Goal: Navigation & Orientation: Find specific page/section

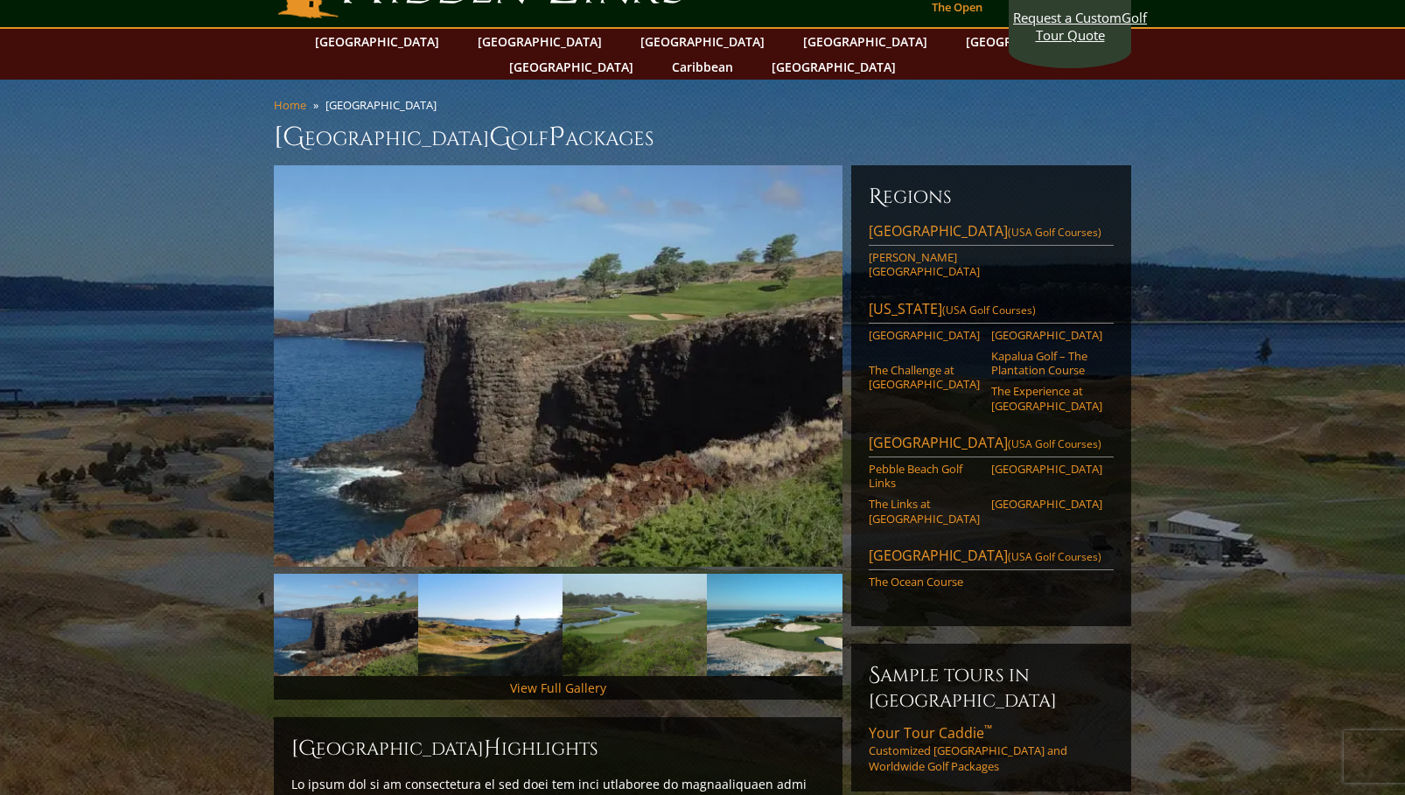
scroll to position [87, 0]
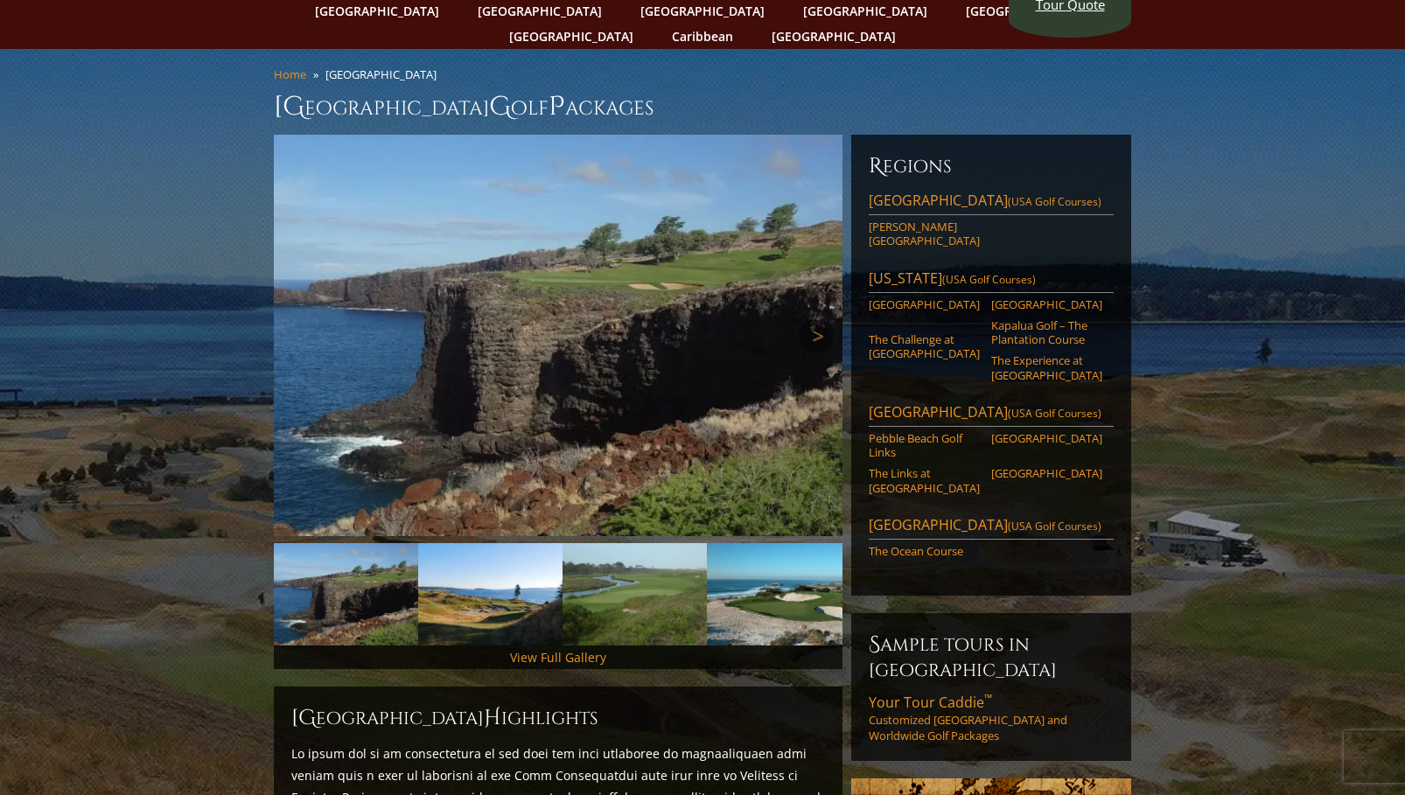
click at [579, 309] on img at bounding box center [558, 336] width 569 height 402
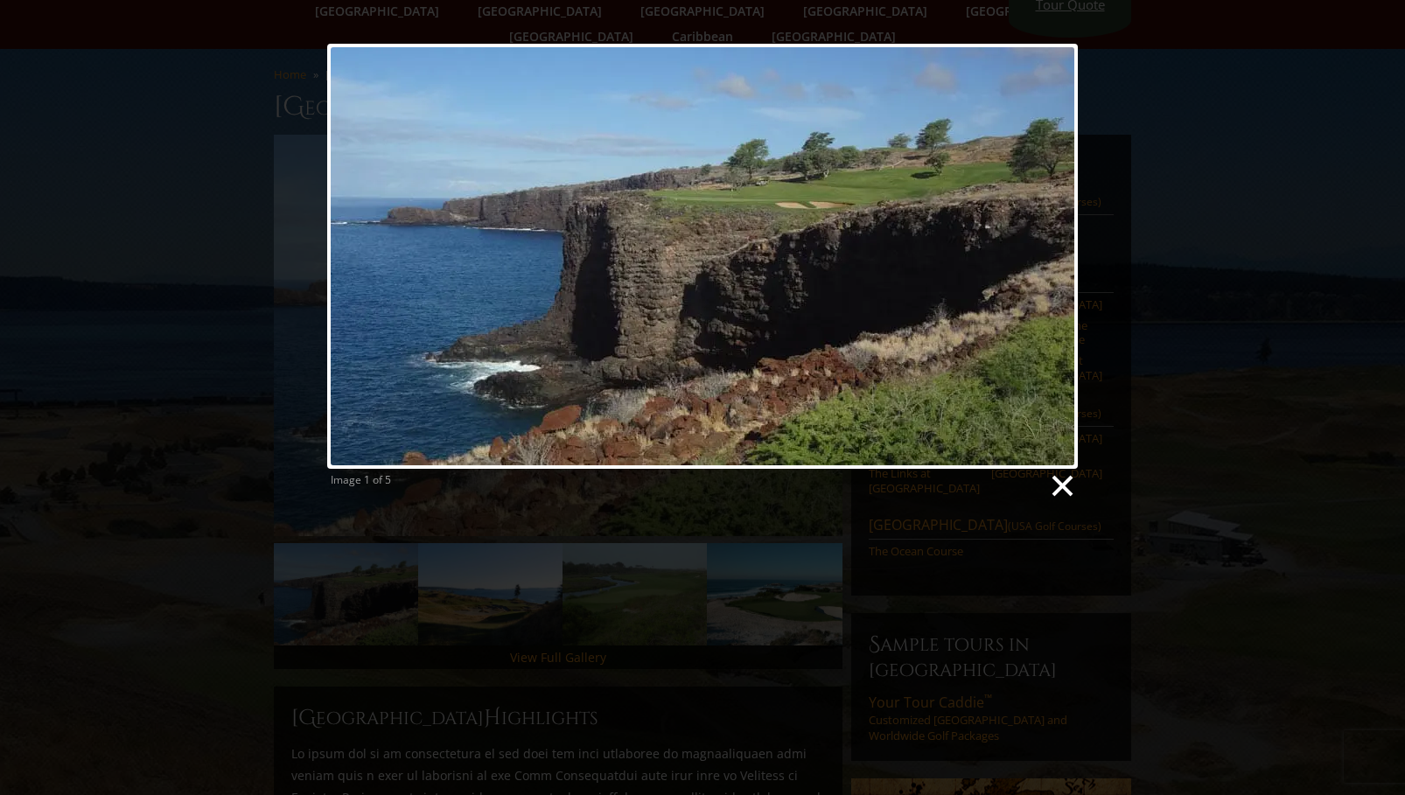
click at [1059, 490] on link at bounding box center [1061, 486] width 26 height 26
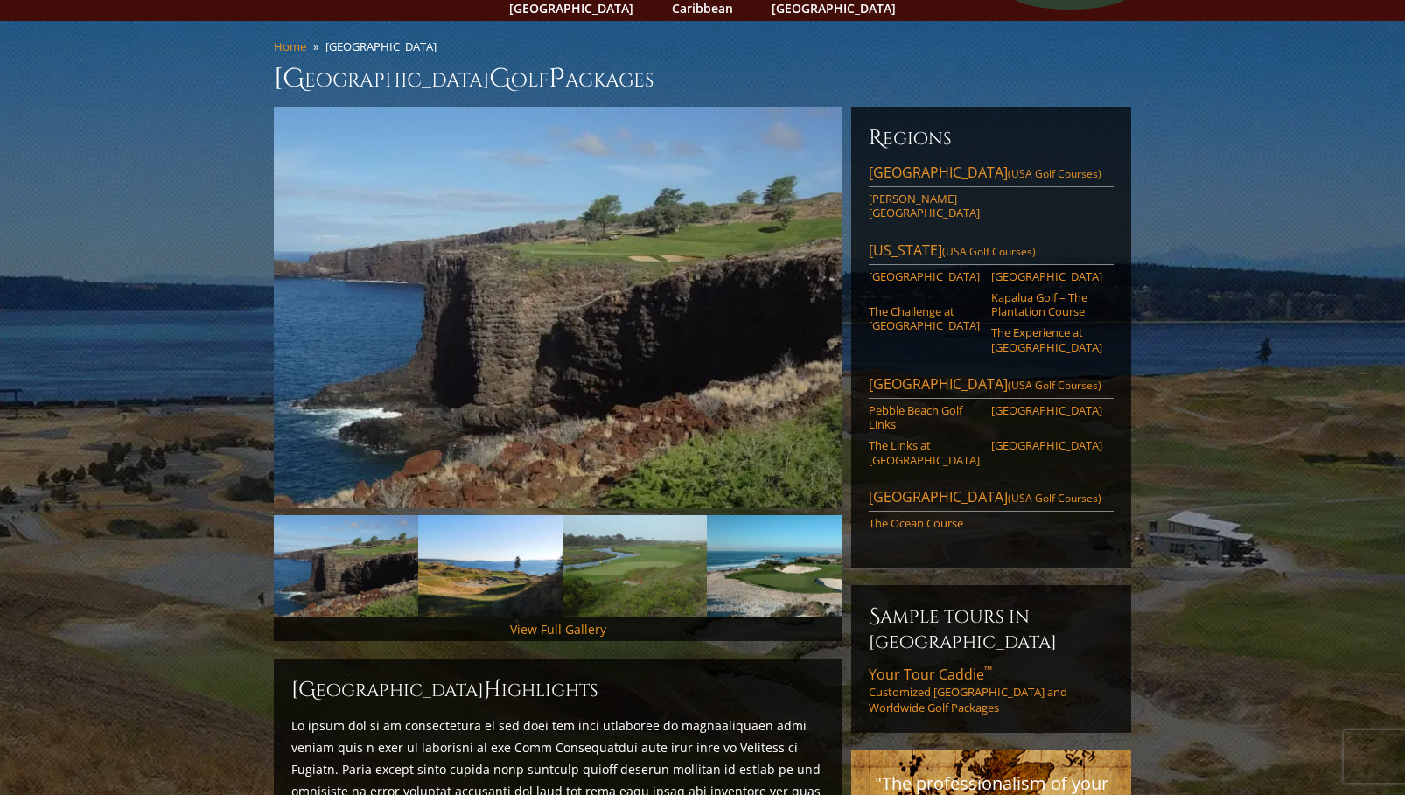
scroll to position [0, 0]
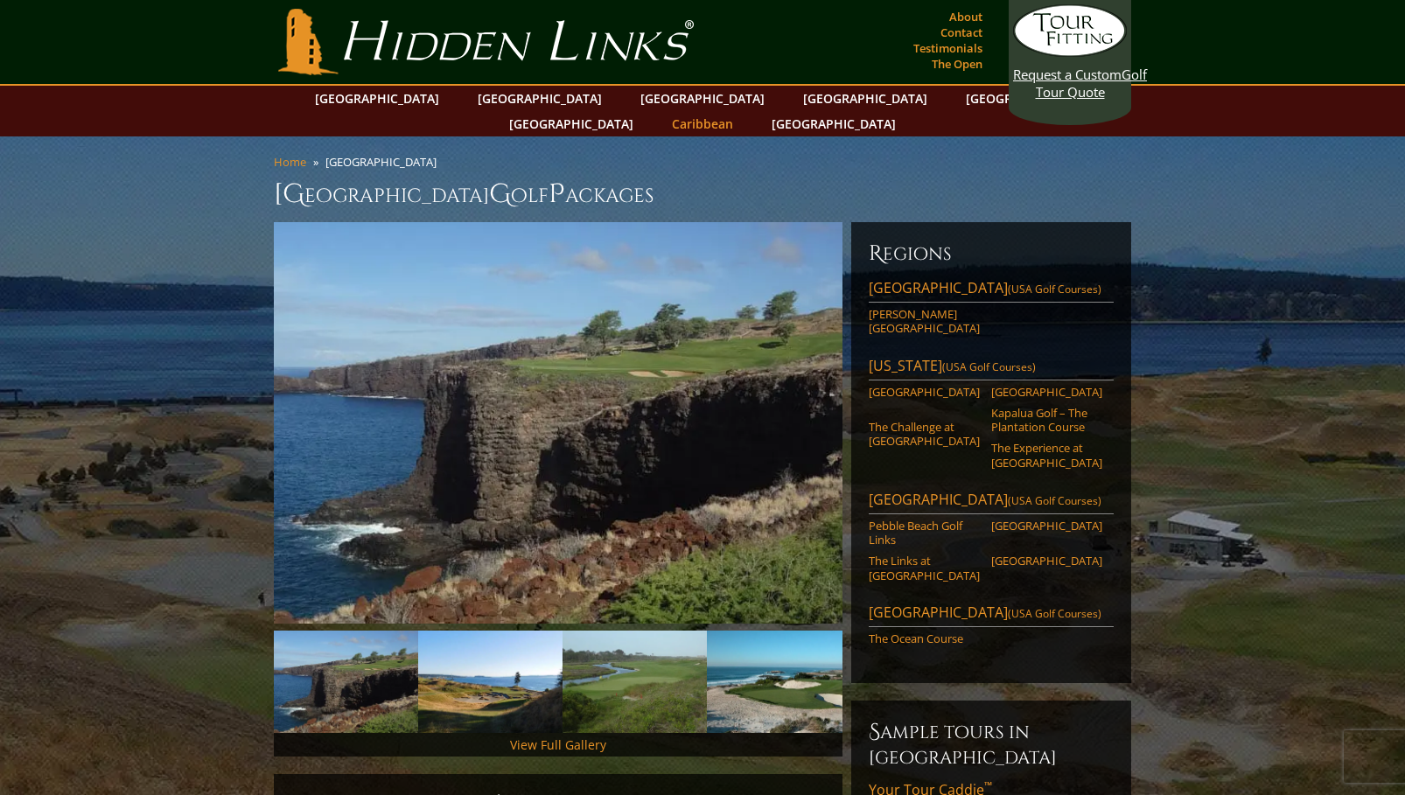
click at [742, 111] on link "Caribbean" at bounding box center [702, 123] width 79 height 25
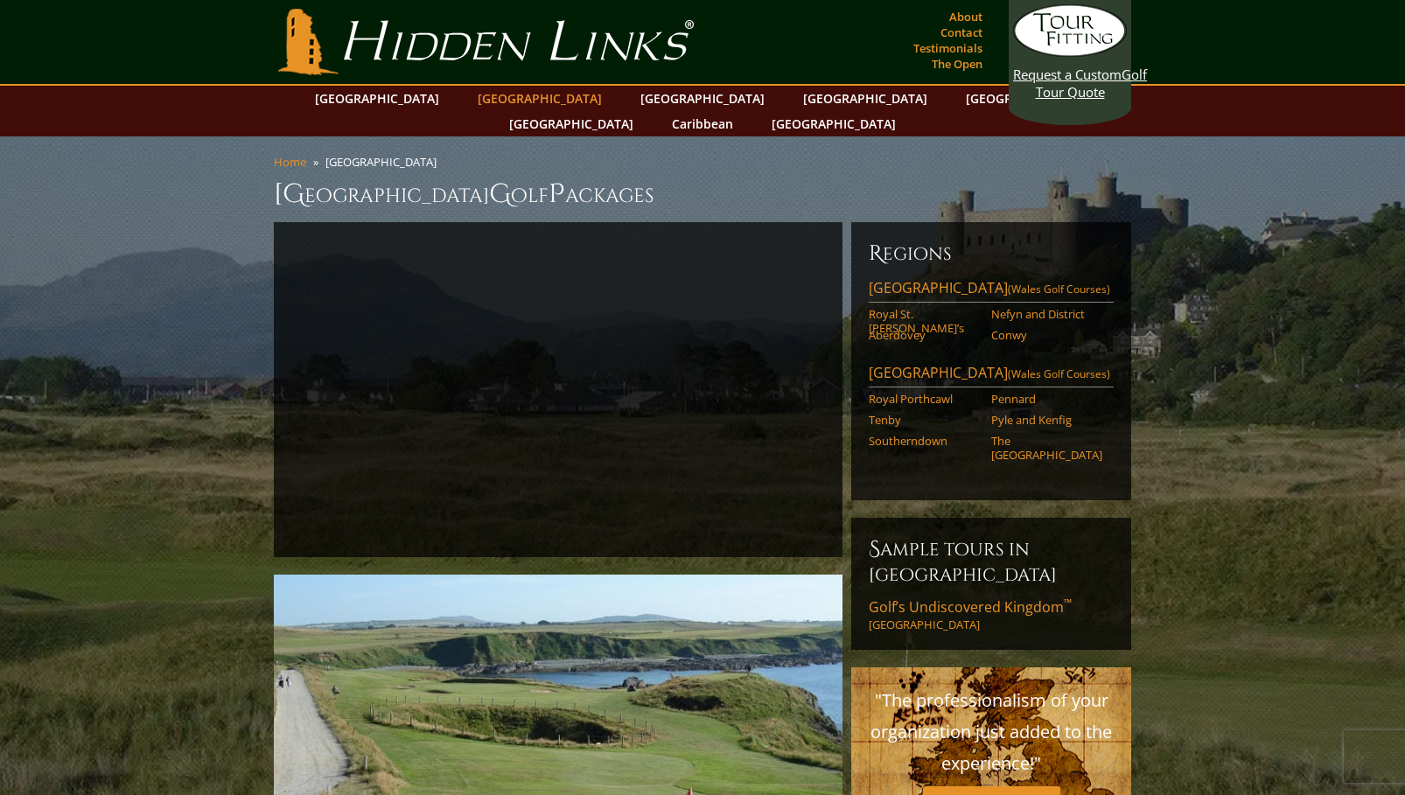
click at [510, 104] on link "[GEOGRAPHIC_DATA]" at bounding box center [540, 98] width 142 height 25
